Goal: Task Accomplishment & Management: Use online tool/utility

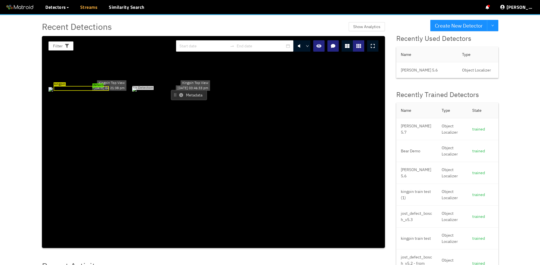
click at [86, 10] on link "Streams" at bounding box center [89, 7] width 18 height 7
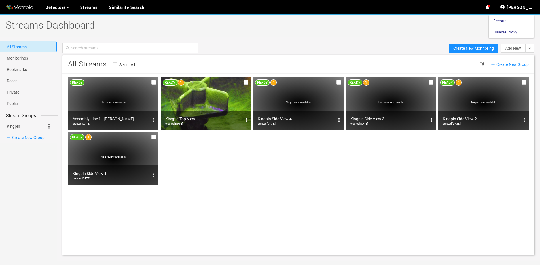
click at [517, 35] on link "Disable Proxy" at bounding box center [505, 31] width 24 height 11
